Goal: Navigation & Orientation: Find specific page/section

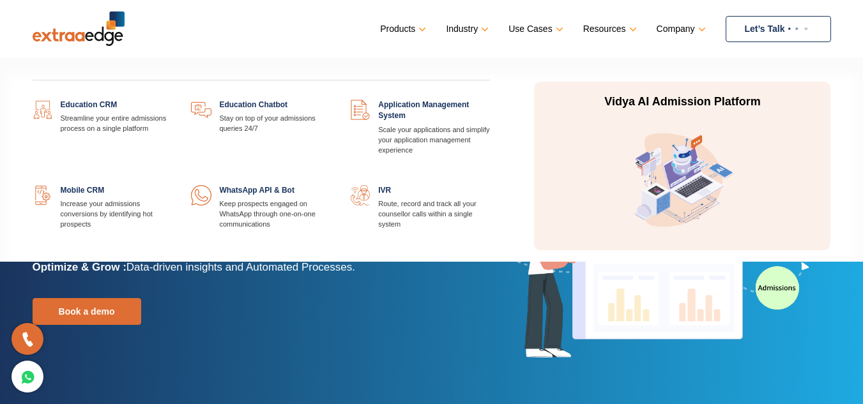
click at [172, 100] on link at bounding box center [172, 100] width 0 height 0
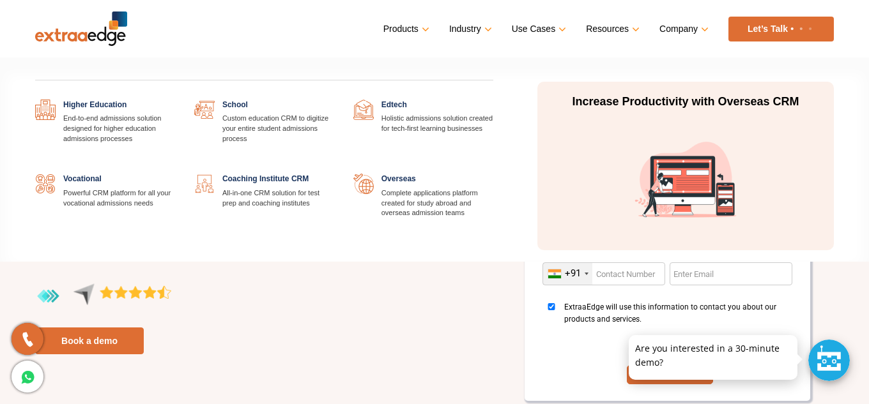
click at [484, 27] on link "Industry" at bounding box center [469, 29] width 40 height 19
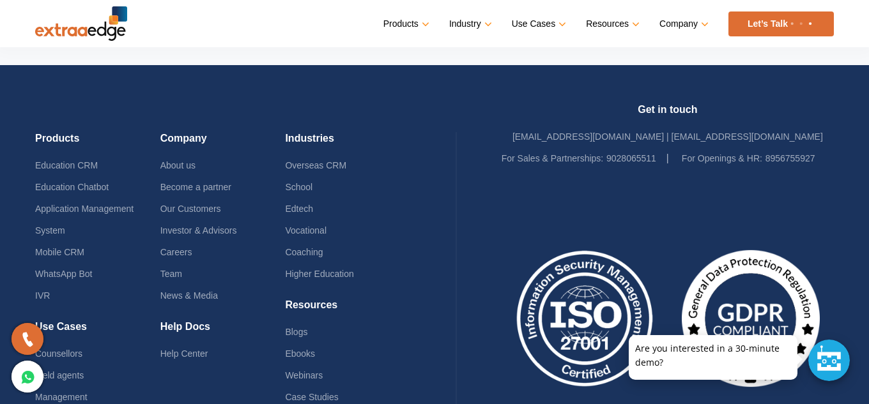
scroll to position [6055, 0]
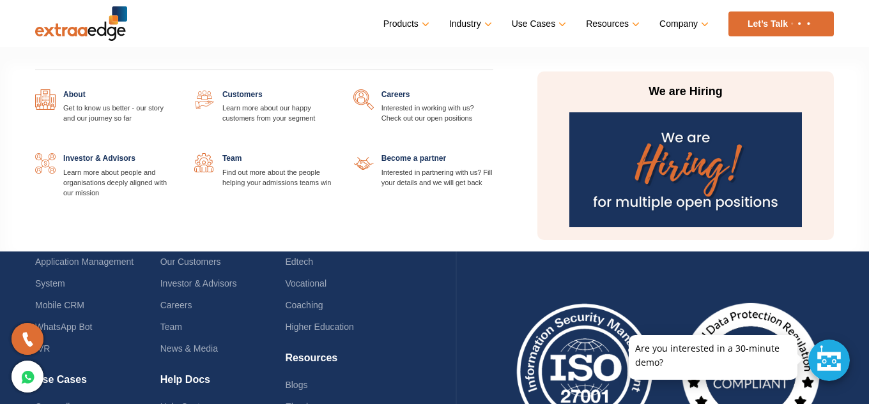
click at [493, 89] on link at bounding box center [493, 89] width 0 height 0
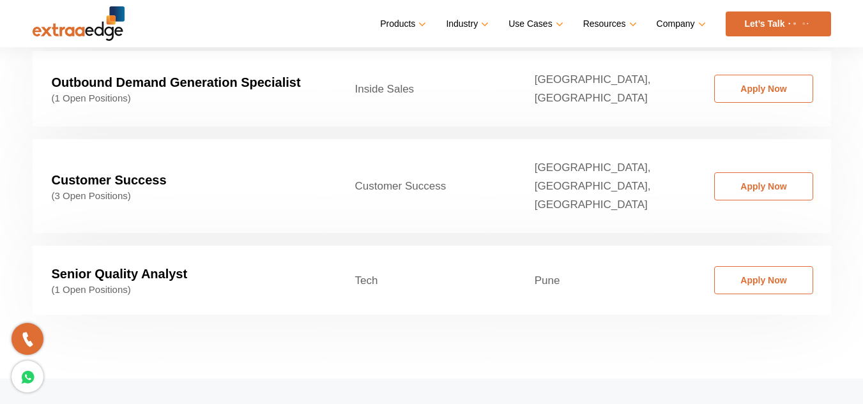
scroll to position [2172, 0]
